Goal: Contribute content: Contribute content

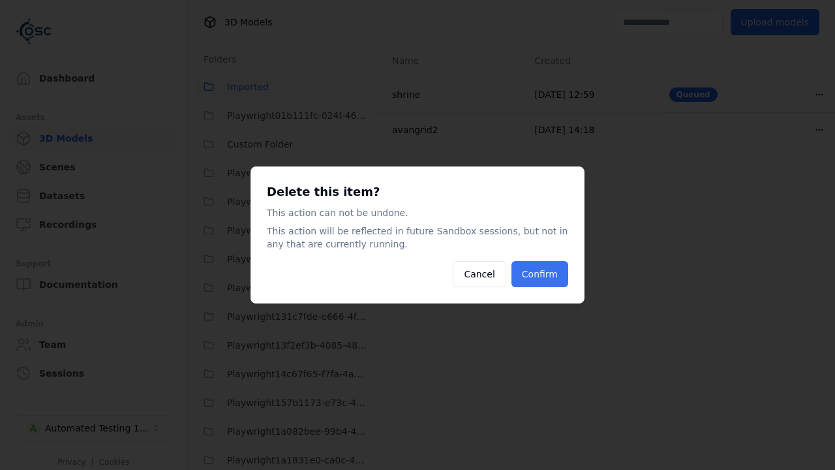
click at [541, 274] on button "Confirm" at bounding box center [540, 274] width 57 height 26
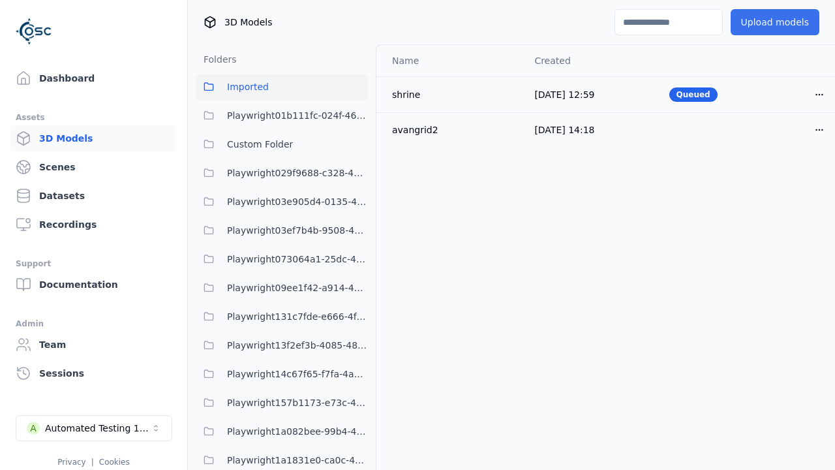
click at [766, 22] on button "Upload models" at bounding box center [775, 22] width 89 height 26
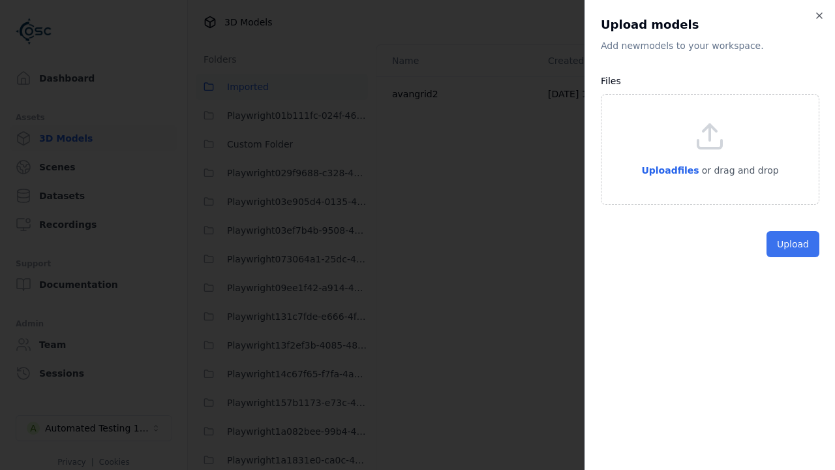
click at [794, 257] on button "Upload" at bounding box center [793, 244] width 53 height 26
